Goal: Use online tool/utility: Utilize a website feature to perform a specific function

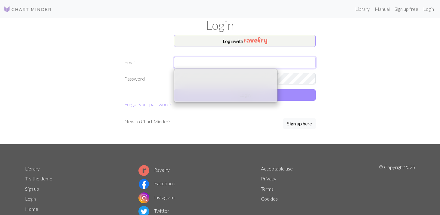
type input "[EMAIL_ADDRESS][DOMAIN_NAME]"
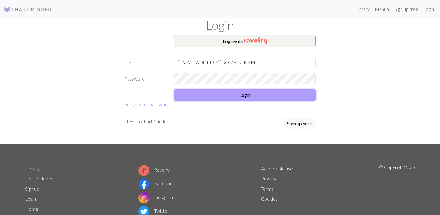
click at [212, 97] on button "Login" at bounding box center [245, 94] width 142 height 11
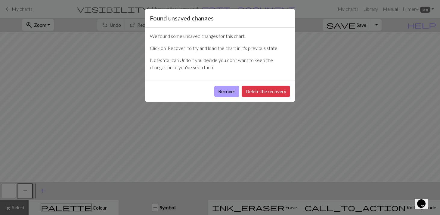
click at [218, 93] on button "Recover" at bounding box center [226, 91] width 25 height 11
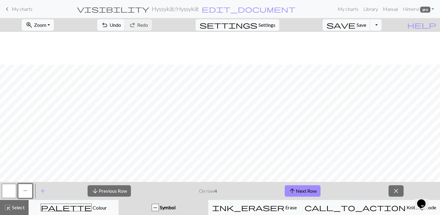
scroll to position [88, 0]
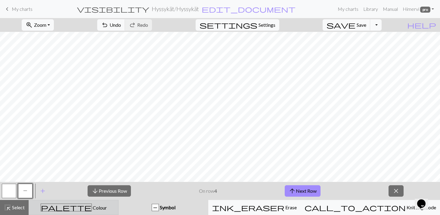
click at [92, 208] on span "Colour" at bounding box center [99, 208] width 15 height 6
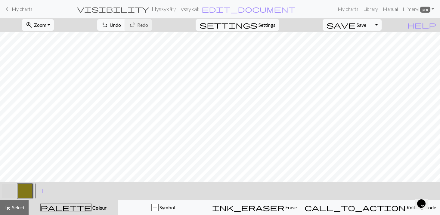
scroll to position [0, 0]
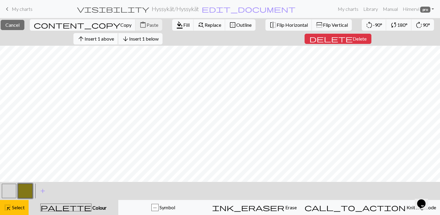
click at [104, 42] on span "Insert 1 above" at bounding box center [99, 39] width 29 height 6
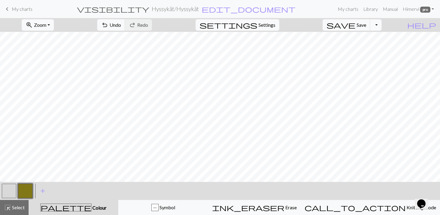
click at [23, 190] on button "button" at bounding box center [25, 191] width 14 height 14
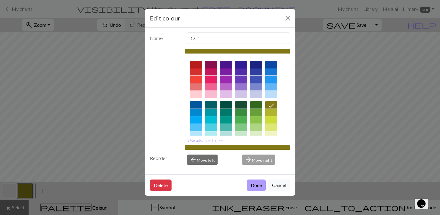
click at [256, 186] on button "Done" at bounding box center [256, 185] width 19 height 11
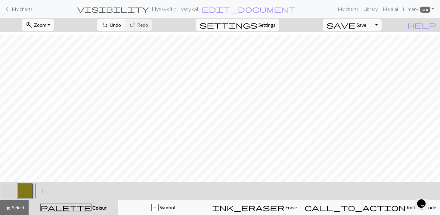
scroll to position [94, 0]
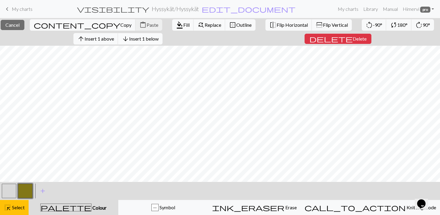
click at [152, 37] on span "Insert 1 below" at bounding box center [143, 39] width 29 height 6
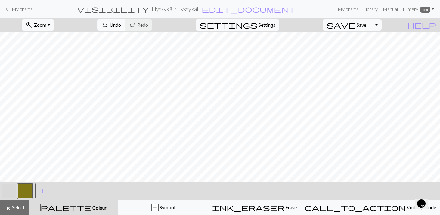
scroll to position [100, 0]
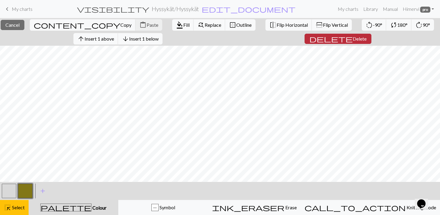
click at [349, 42] on button "delete Delete" at bounding box center [337, 39] width 67 height 10
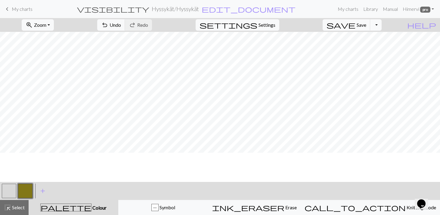
scroll to position [0, 0]
click at [366, 25] on span "Save" at bounding box center [361, 25] width 10 height 6
